Goal: Transaction & Acquisition: Obtain resource

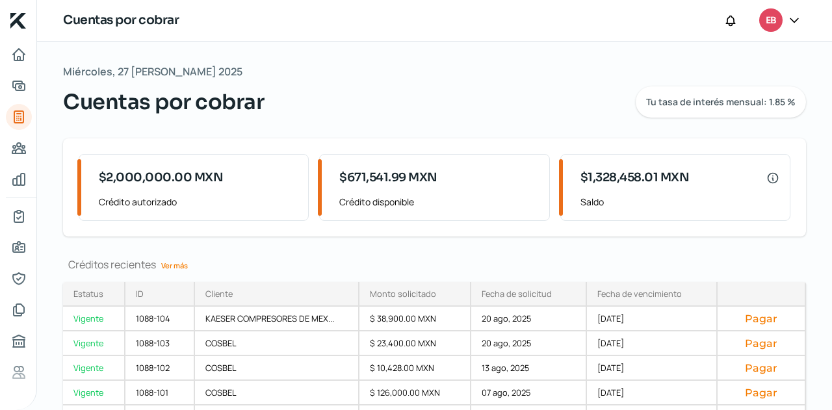
scroll to position [72, 0]
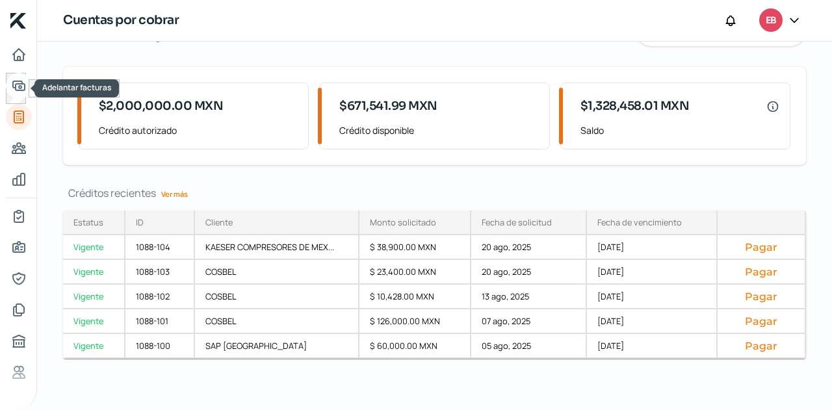
click at [21, 88] on icon "Adelantar facturas" at bounding box center [19, 86] width 16 height 16
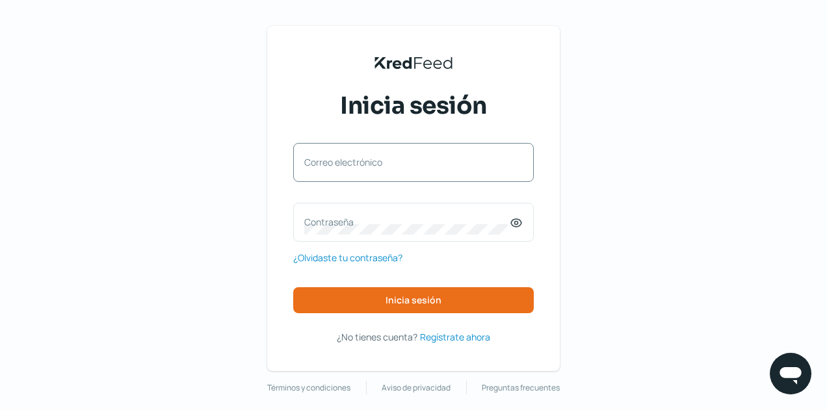
click at [382, 168] on label "Correo electrónico" at bounding box center [406, 162] width 205 height 12
click at [382, 168] on input "Correo electrónico" at bounding box center [413, 169] width 218 height 12
click at [407, 179] on div "Correo electrónico" at bounding box center [413, 162] width 241 height 39
click at [404, 162] on div "Correo electrónico" at bounding box center [413, 162] width 241 height 39
click at [382, 166] on input "Correo electrónico" at bounding box center [413, 169] width 218 height 12
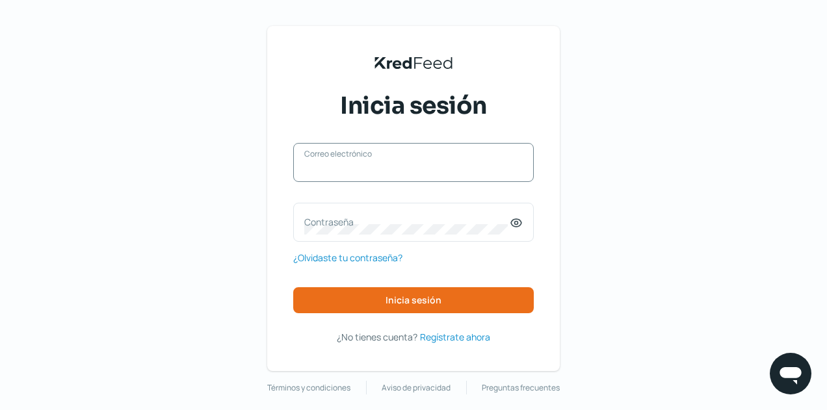
type input "finanzas@ebombo.com"
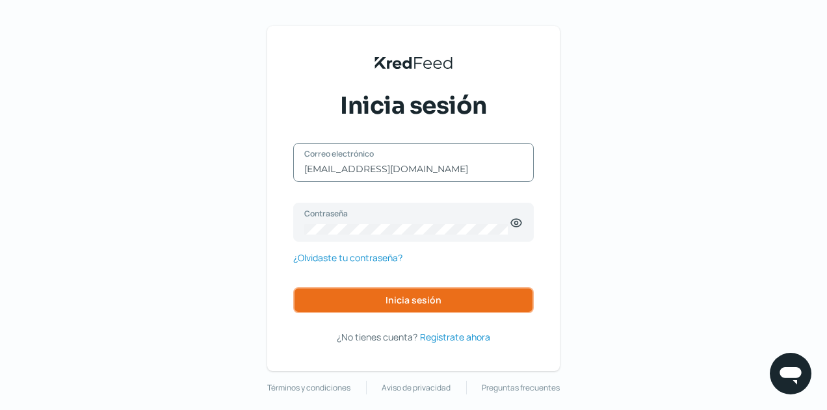
click at [406, 297] on span "Inicia sesión" at bounding box center [414, 300] width 56 height 9
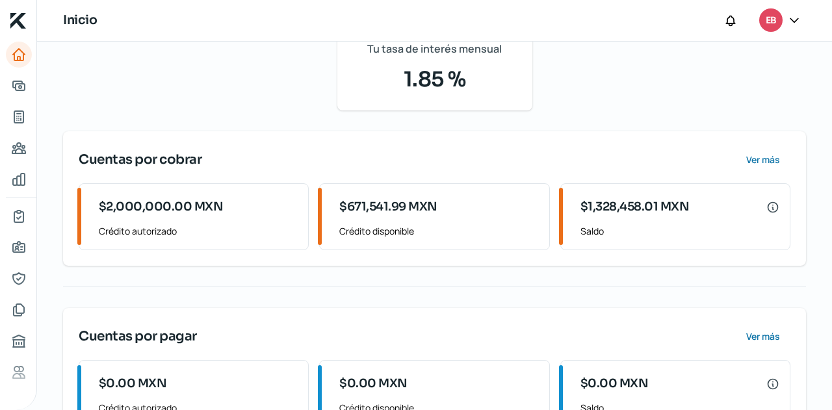
scroll to position [260, 0]
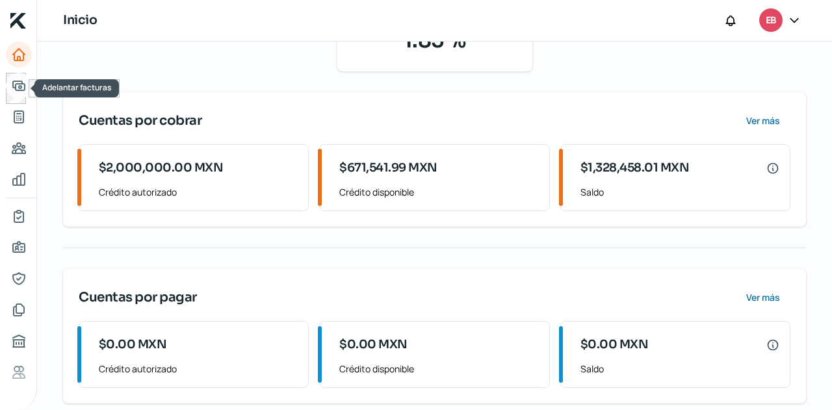
click at [23, 92] on icon "Adelantar facturas" at bounding box center [19, 86] width 16 height 16
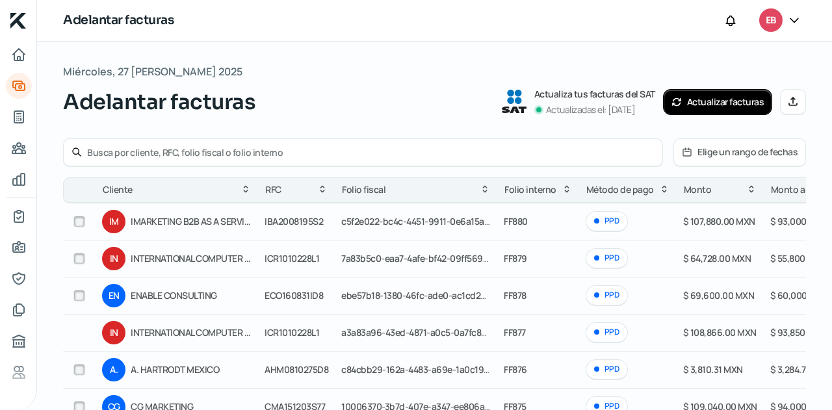
click at [79, 256] on input "checkbox" at bounding box center [79, 259] width 12 height 12
checkbox input "true"
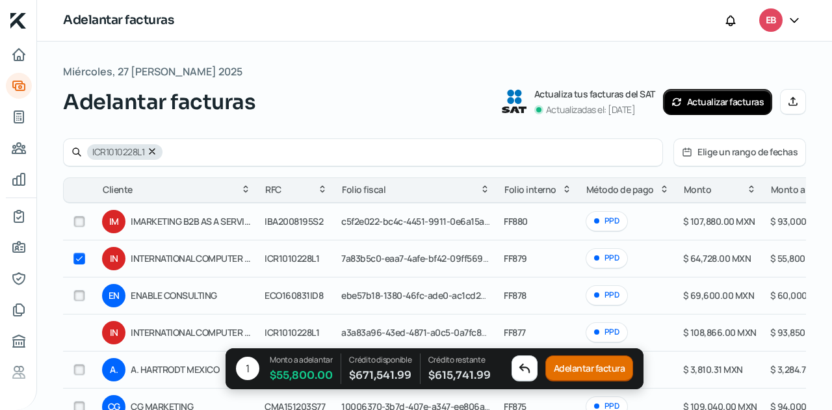
click at [80, 225] on input "checkbox" at bounding box center [79, 222] width 12 height 12
checkbox input "true"
click at [78, 297] on input "checkbox" at bounding box center [79, 296] width 12 height 12
checkbox input "true"
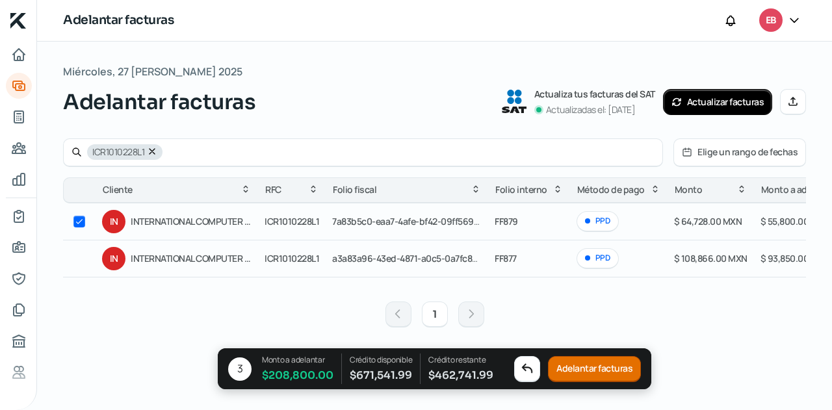
click at [153, 151] on icon at bounding box center [152, 151] width 5 height 5
checkbox input "false"
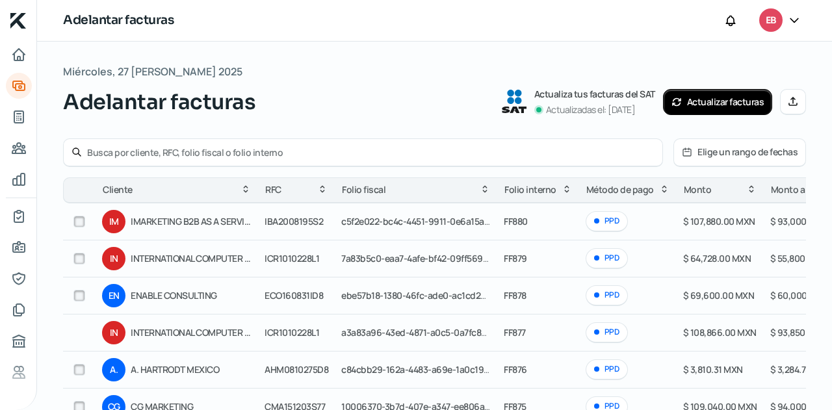
click at [82, 296] on input "checkbox" at bounding box center [79, 296] width 12 height 12
checkbox input "true"
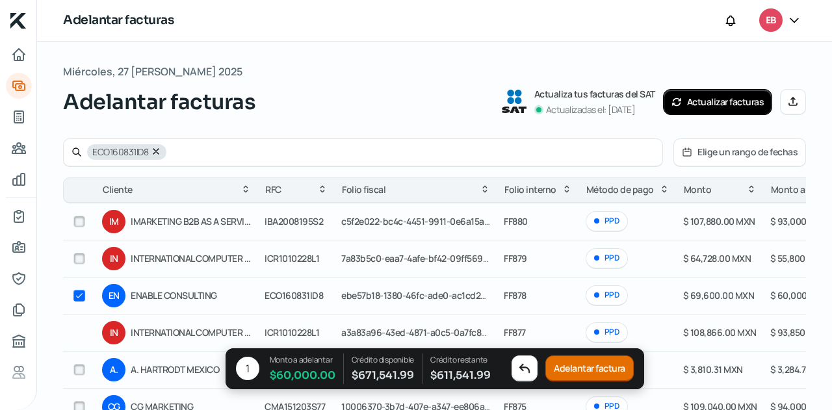
click at [581, 365] on button "Adelantar factura" at bounding box center [590, 369] width 88 height 26
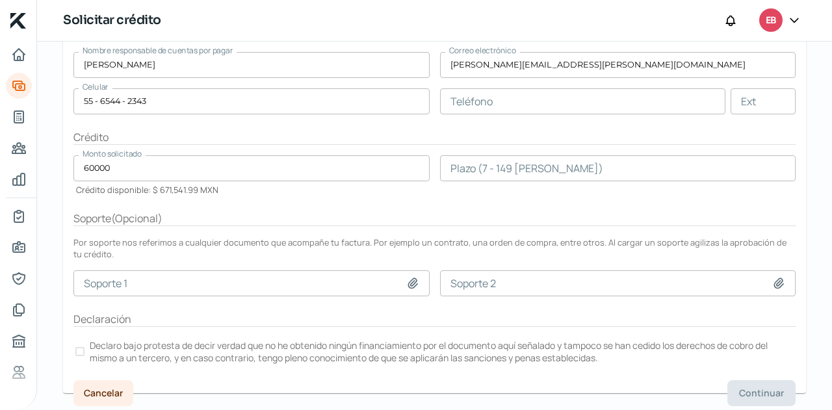
scroll to position [192, 0]
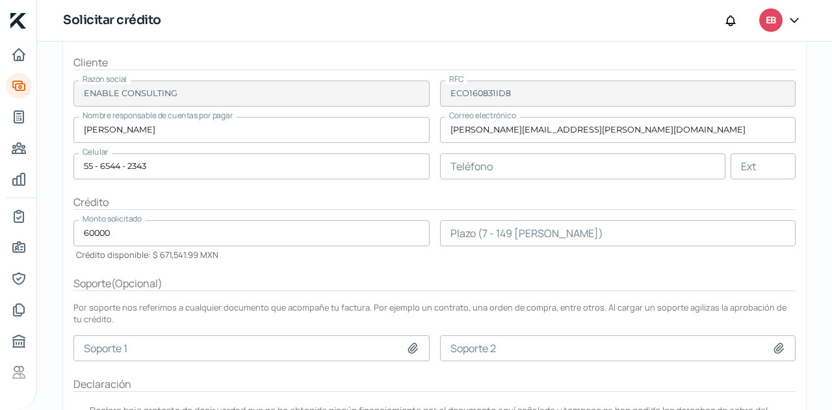
click at [523, 237] on input "number" at bounding box center [618, 233] width 356 height 26
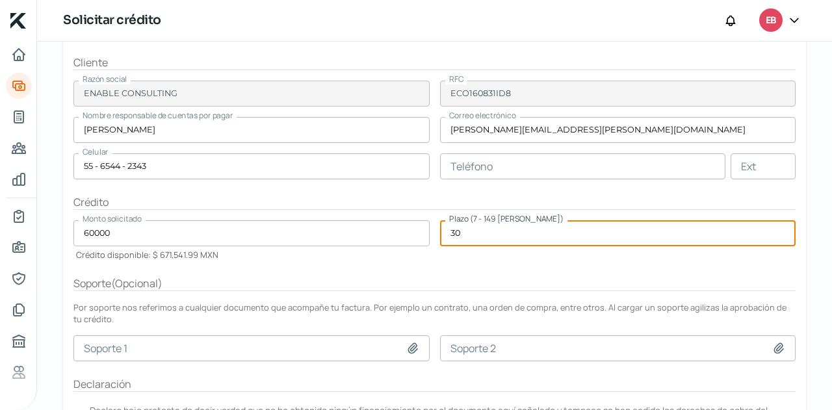
type input "30"
click at [529, 265] on form "Factura EN 1 factura De ENABLE CONSULTING Ver factura Total menos impuestos $ 6…" at bounding box center [434, 203] width 743 height 512
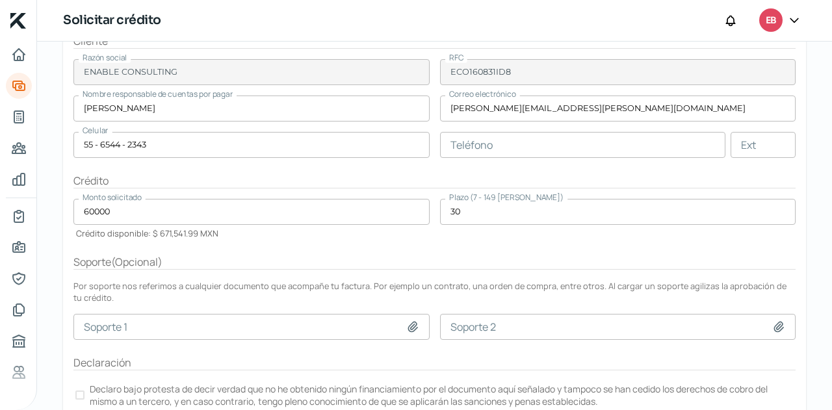
scroll to position [257, 0]
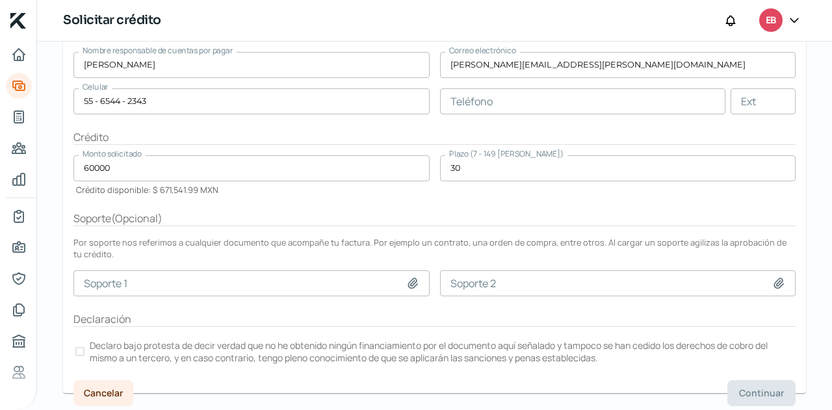
click at [83, 350] on div at bounding box center [79, 351] width 9 height 9
click at [744, 390] on span "Continuar" at bounding box center [761, 393] width 45 height 9
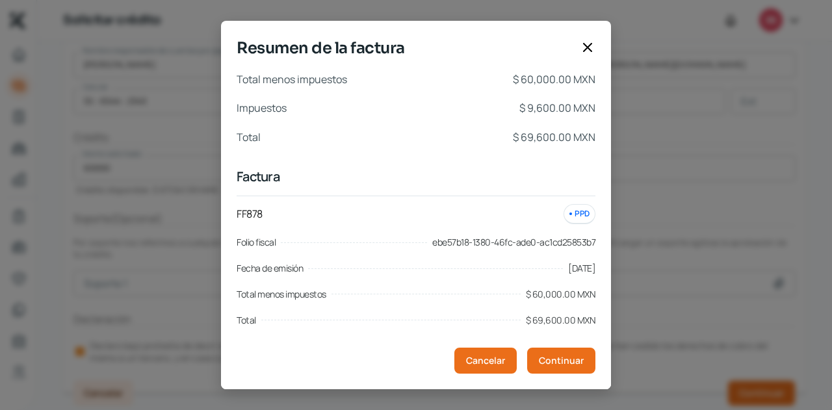
scroll to position [7, 0]
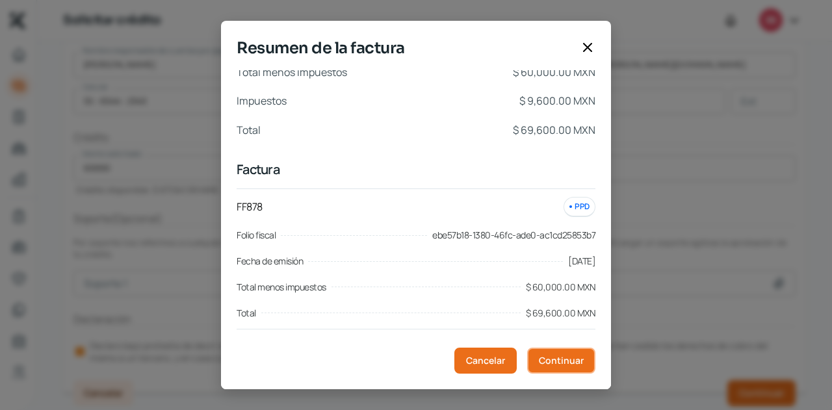
click at [559, 358] on span "Continuar" at bounding box center [561, 360] width 45 height 9
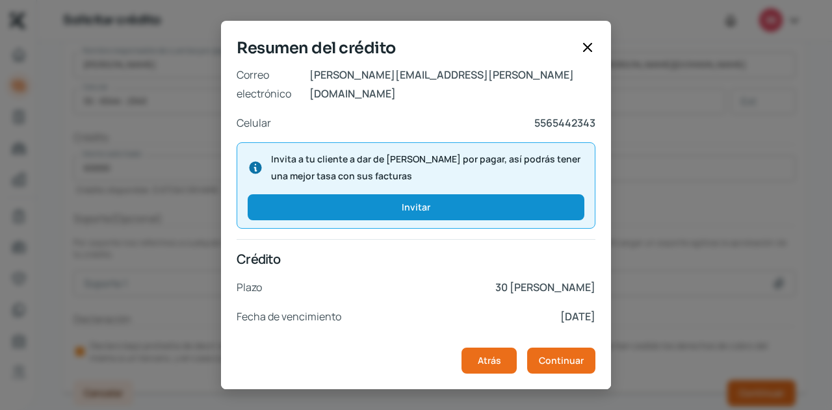
scroll to position [284, 0]
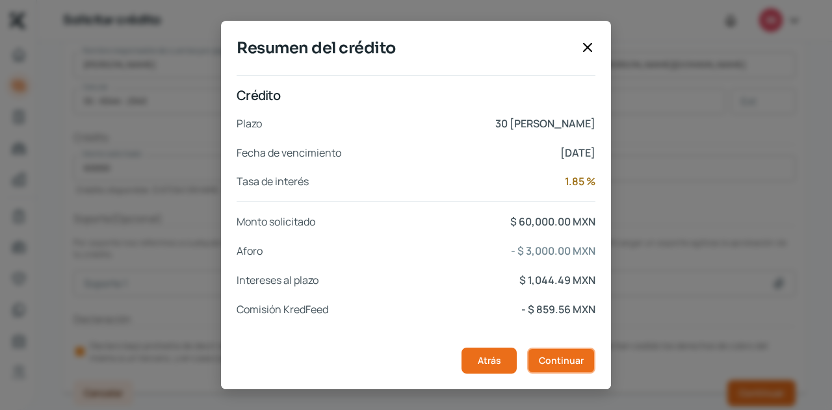
click at [562, 356] on span "Continuar" at bounding box center [561, 360] width 45 height 9
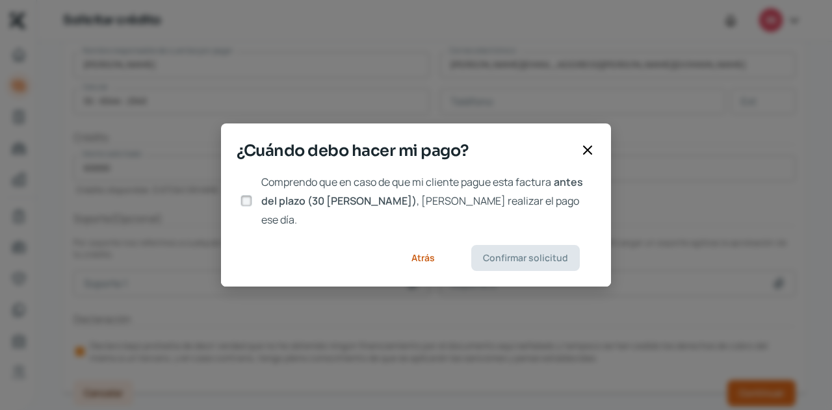
scroll to position [0, 0]
click at [244, 201] on input "Comprendo que en caso de que mi cliente pague esta factura antes del plazo (30 …" at bounding box center [247, 201] width 12 height 12
checkbox input "true"
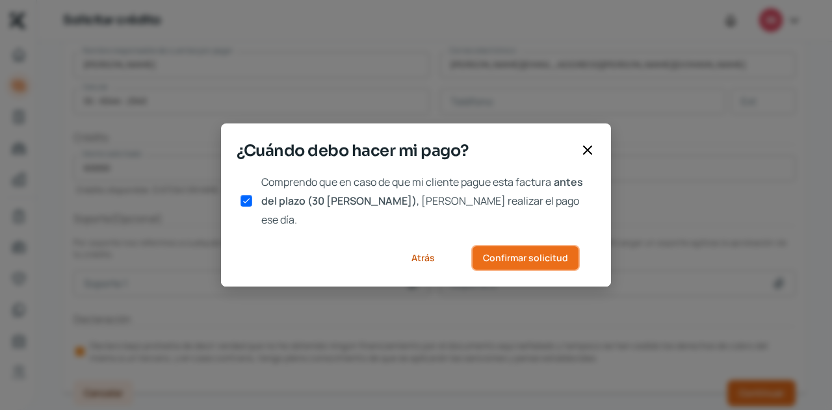
click at [513, 254] on span "Confirmar solicitud" at bounding box center [525, 258] width 85 height 9
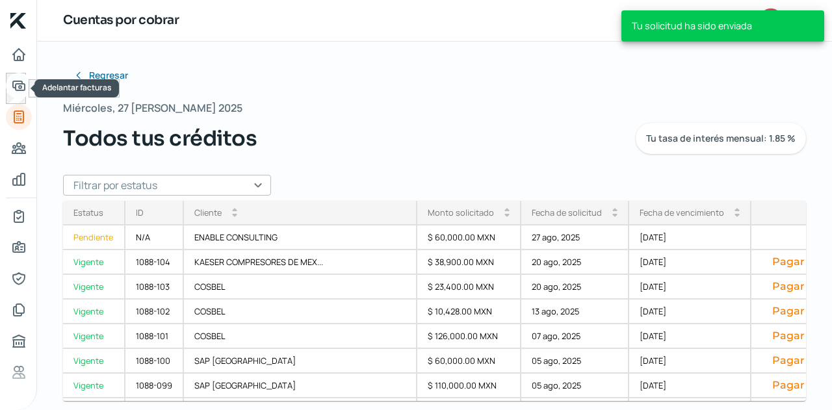
click at [18, 89] on icon "Adelantar facturas" at bounding box center [19, 86] width 16 height 16
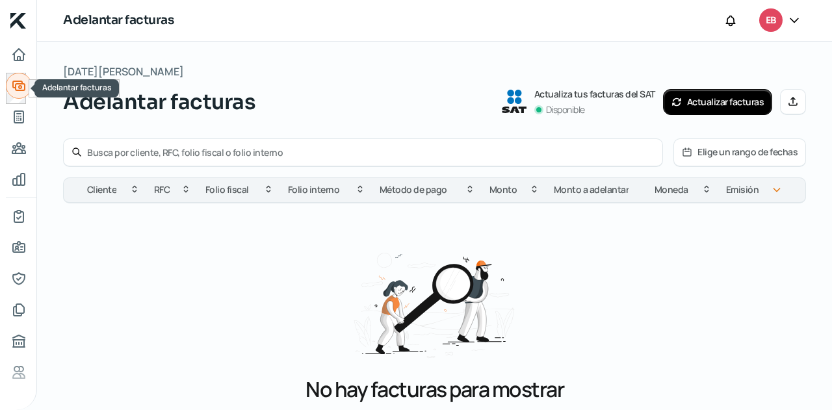
click at [20, 93] on icon "Adelantar facturas" at bounding box center [19, 86] width 16 height 16
click at [17, 105] on link "Tus créditos" at bounding box center [19, 117] width 26 height 26
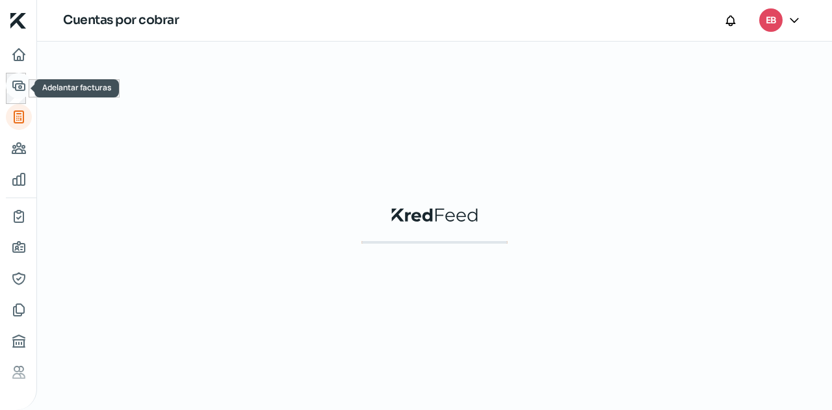
click at [24, 79] on icon "Adelantar facturas" at bounding box center [19, 86] width 16 height 16
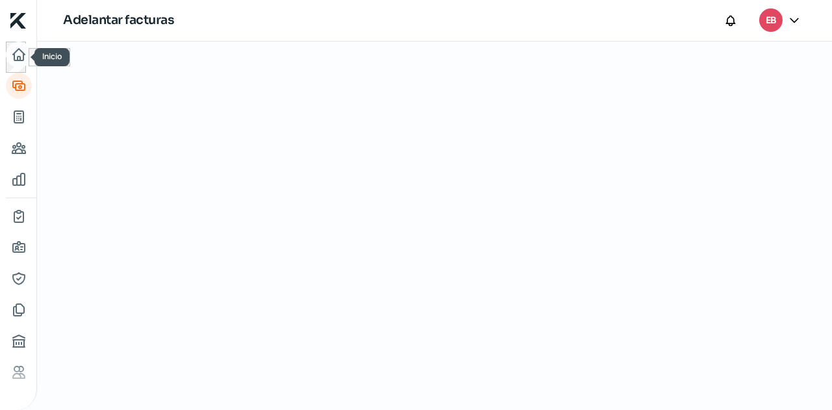
click at [18, 62] on icon "Inicio" at bounding box center [19, 55] width 16 height 16
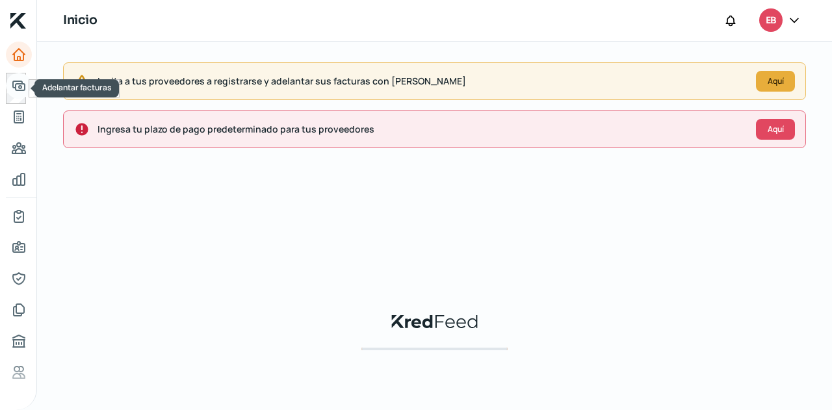
click at [18, 83] on icon "Adelantar facturas" at bounding box center [19, 85] width 12 height 9
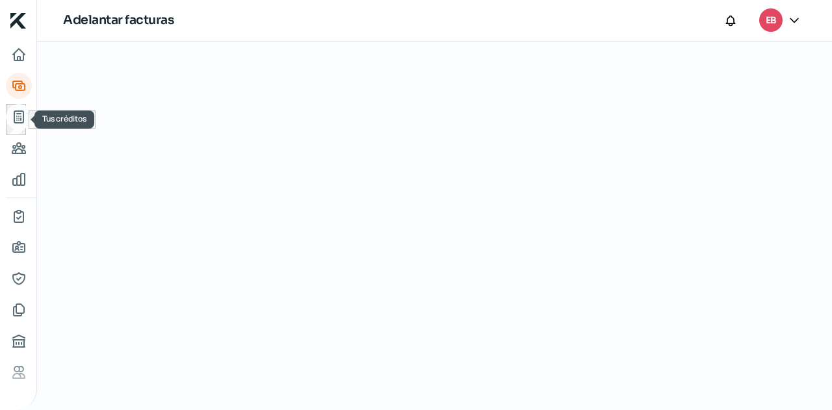
click at [14, 120] on icon "Tus créditos" at bounding box center [18, 117] width 9 height 12
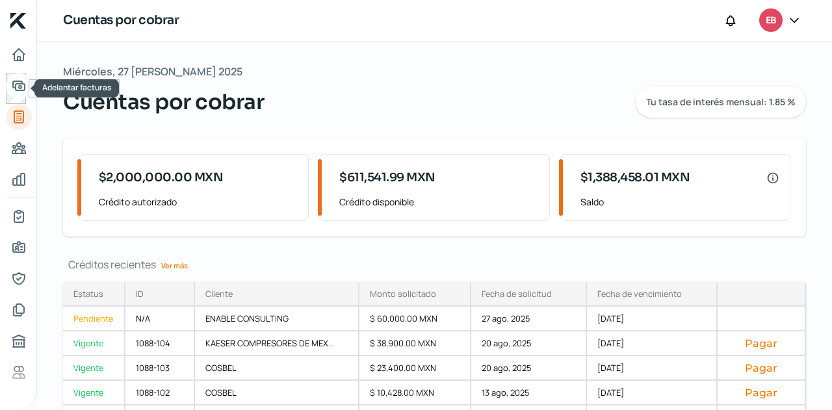
click at [21, 83] on icon "Adelantar facturas" at bounding box center [19, 85] width 12 height 9
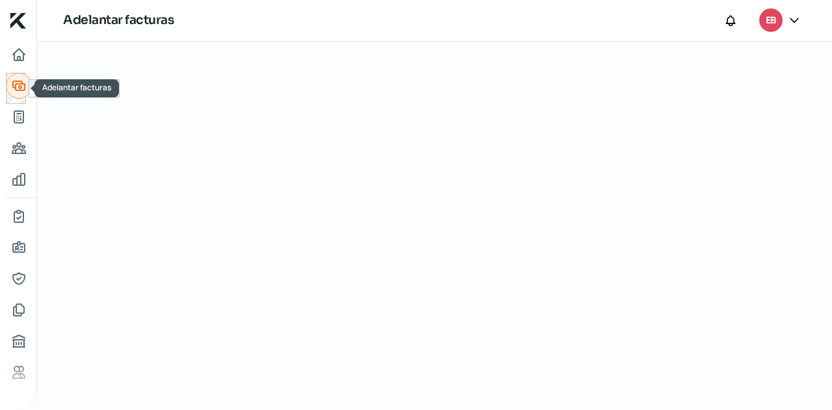
click at [11, 85] on icon "Adelantar facturas" at bounding box center [19, 86] width 16 height 16
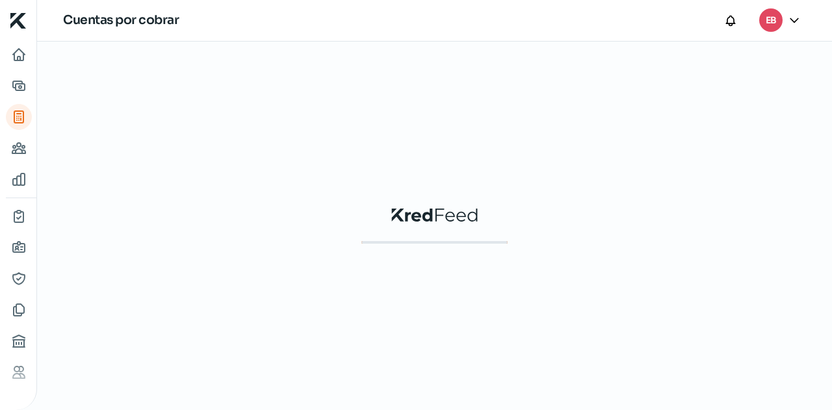
click at [799, 20] on icon at bounding box center [794, 20] width 13 height 13
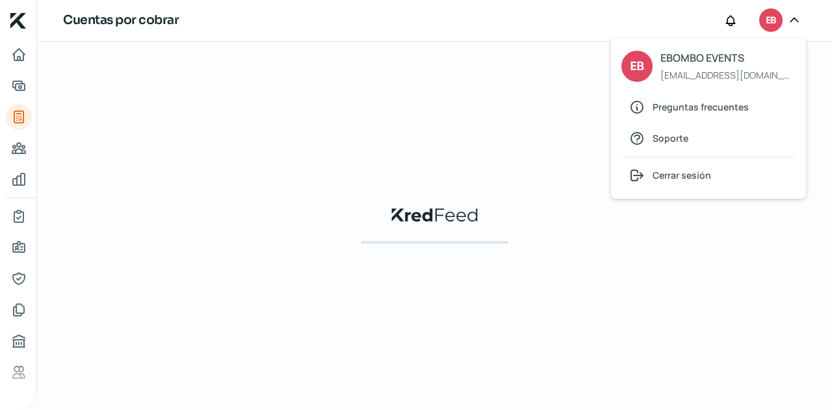
click at [460, 86] on div "KredFeed's Black Logo" at bounding box center [434, 225] width 743 height 327
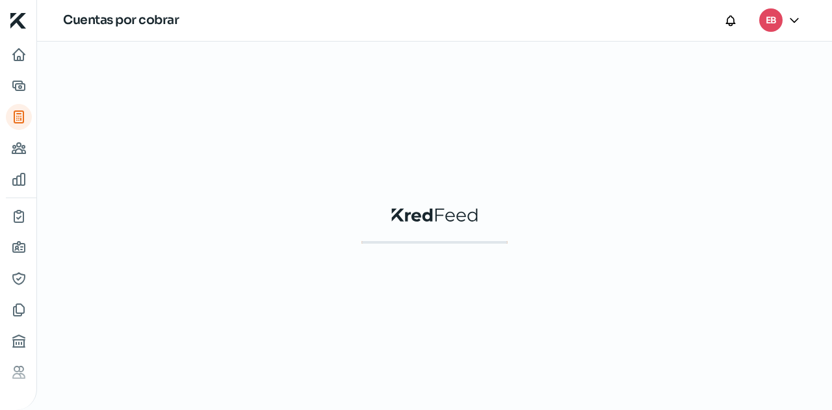
click at [797, 23] on icon at bounding box center [794, 20] width 13 height 13
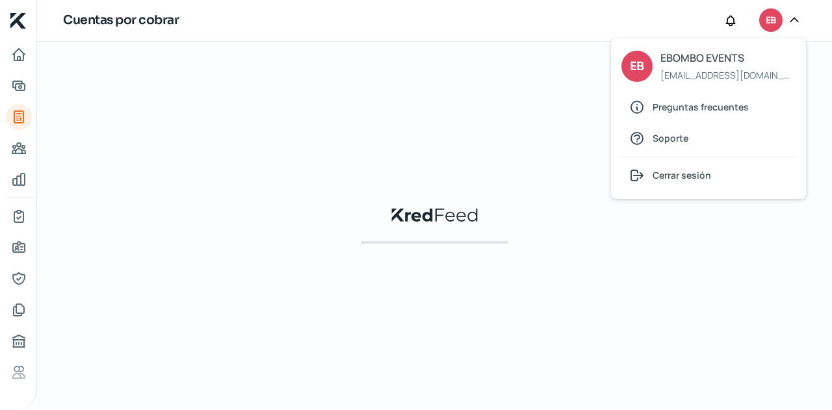
click at [332, 122] on div "KredFeed's Black Logo" at bounding box center [434, 225] width 743 height 327
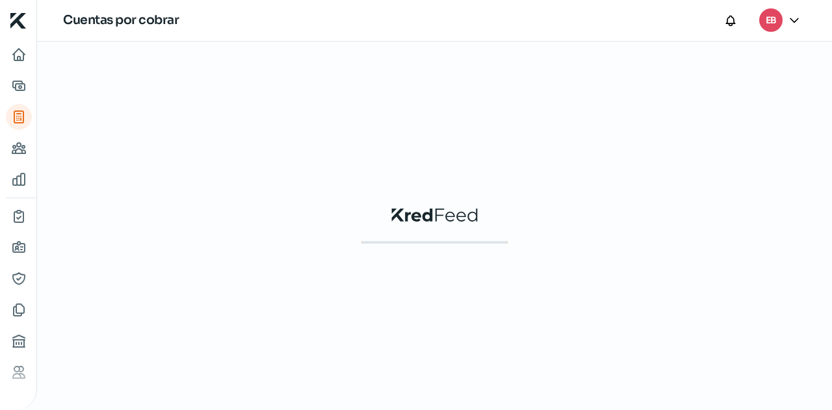
click at [10, 20] on icon "Inicio | KredFeed" at bounding box center [18, 21] width 16 height 16
click at [22, 55] on icon "Inicio" at bounding box center [19, 55] width 16 height 16
click at [22, 64] on link "Inicio" at bounding box center [19, 55] width 26 height 26
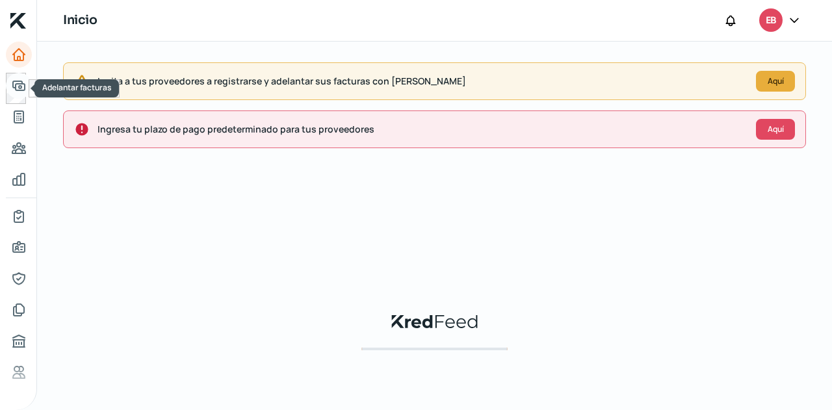
click at [22, 87] on icon "Adelantar facturas" at bounding box center [19, 86] width 16 height 16
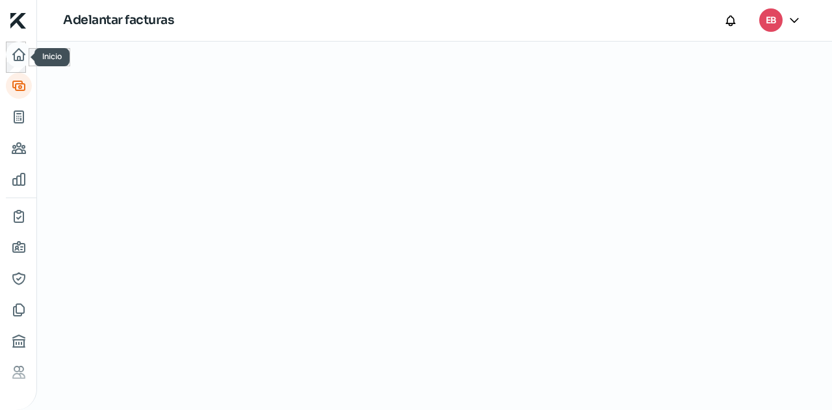
click at [22, 46] on link "Inicio" at bounding box center [19, 55] width 26 height 26
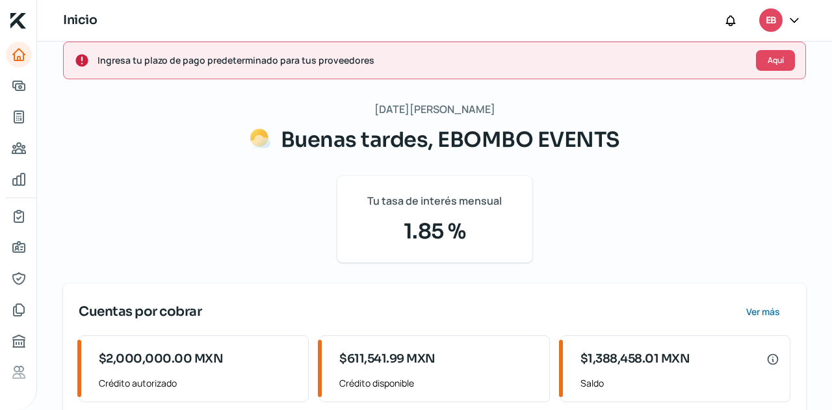
scroll to position [195, 0]
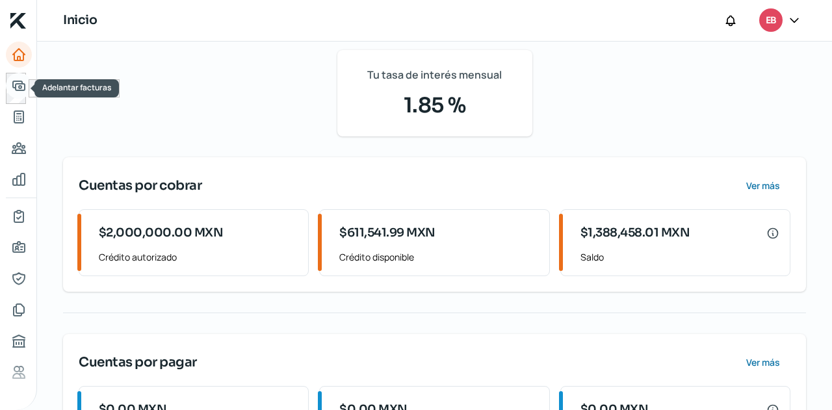
click at [29, 82] on link "Adelantar facturas" at bounding box center [19, 86] width 26 height 26
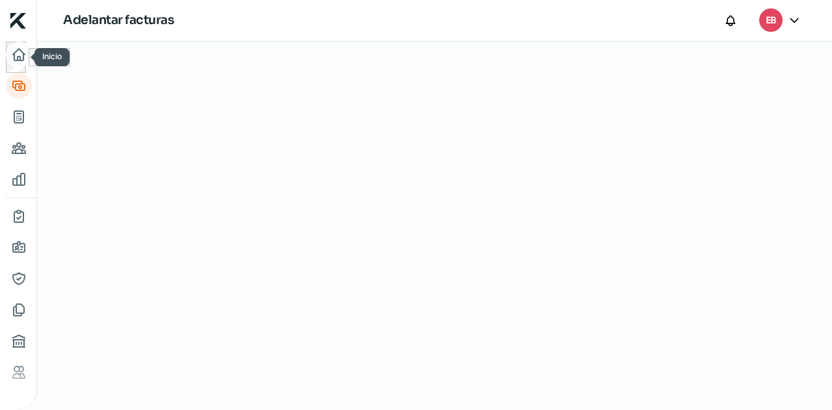
click at [23, 59] on icon "Inicio" at bounding box center [19, 55] width 12 height 12
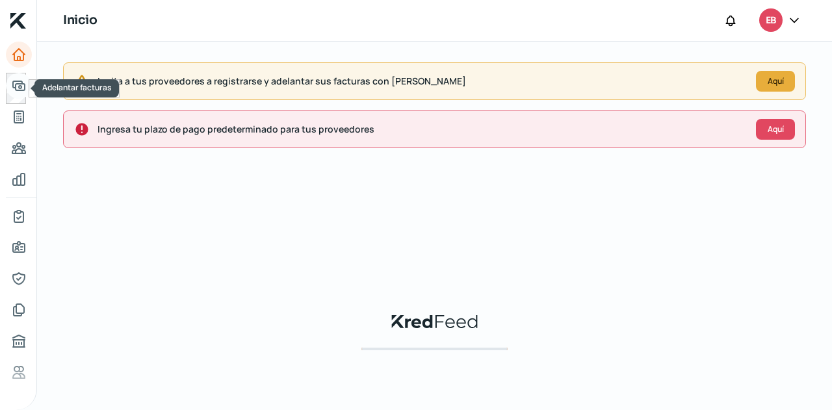
click at [24, 82] on icon "Adelantar facturas" at bounding box center [19, 86] width 16 height 16
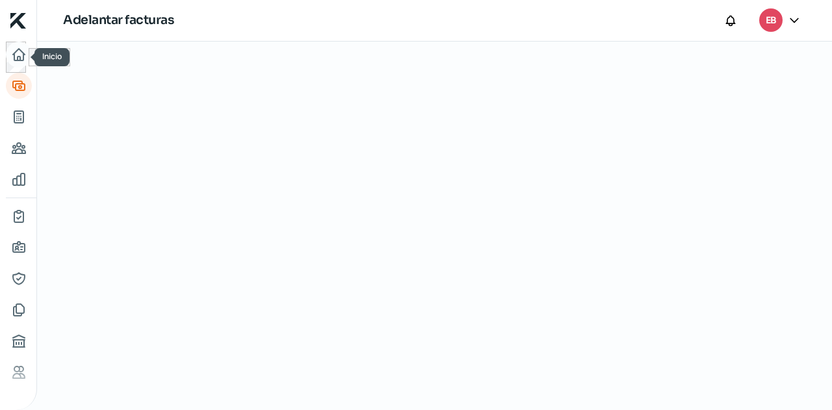
click at [17, 49] on icon "Inicio" at bounding box center [19, 55] width 12 height 12
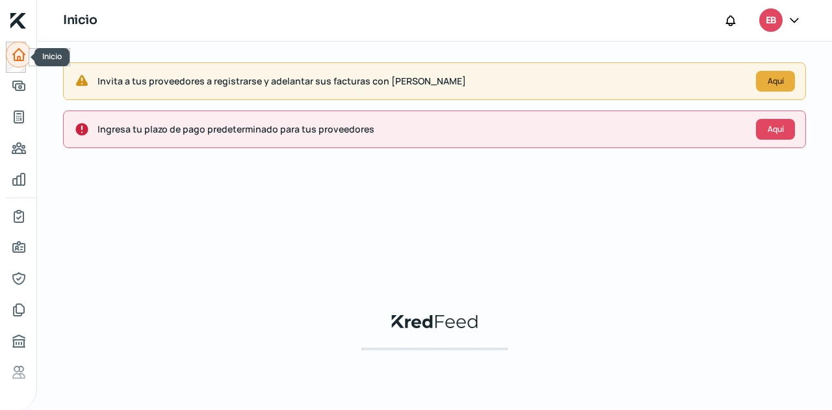
click at [20, 66] on link "Inicio" at bounding box center [19, 55] width 26 height 26
click at [16, 84] on icon "Adelantar facturas" at bounding box center [19, 85] width 12 height 9
